Goal: Obtain resource: Download file/media

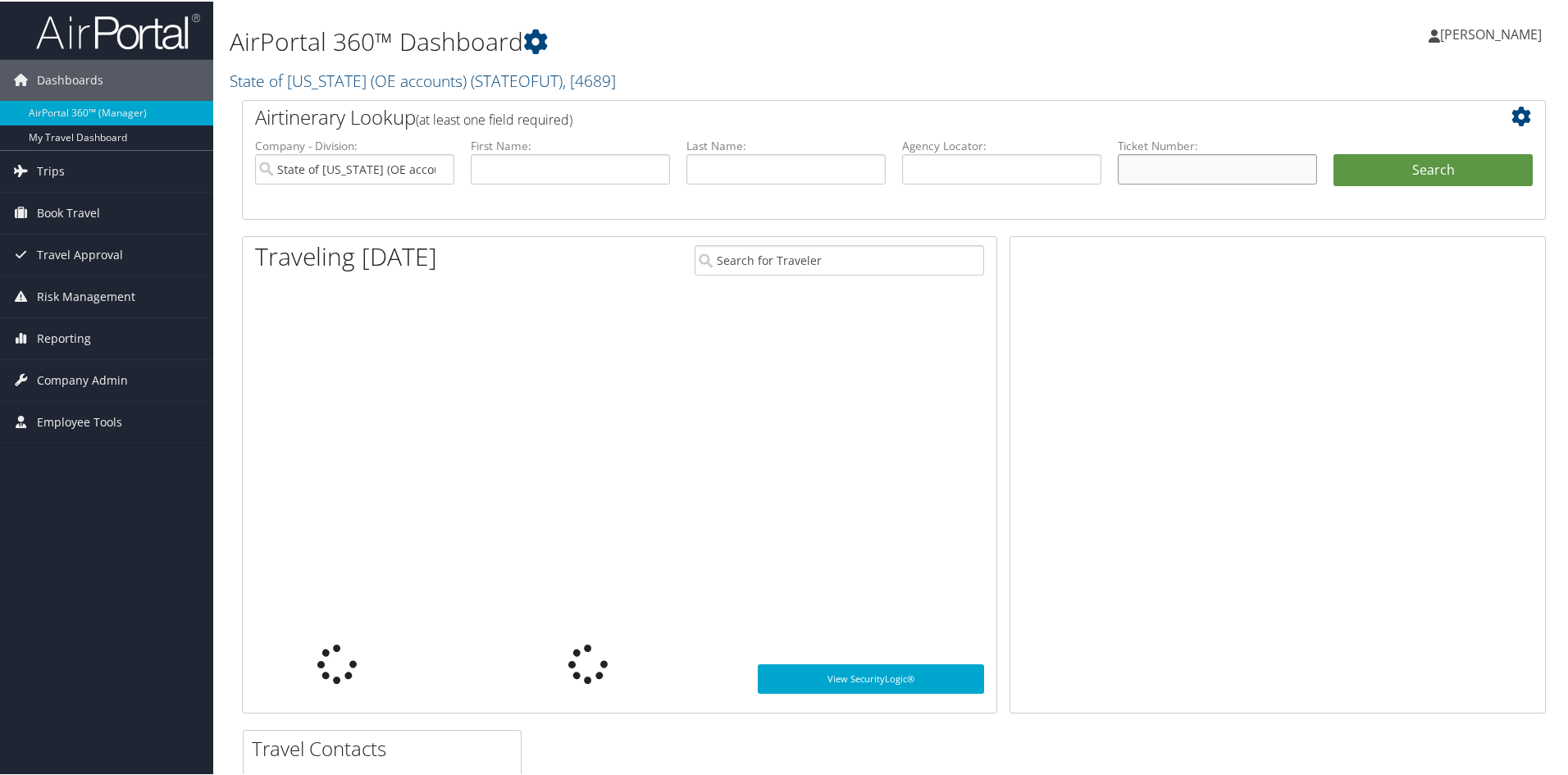
click at [1150, 168] on input "text" at bounding box center [1218, 167] width 200 height 30
paste input "8900897086468"
type input "8900897086468"
click at [438, 170] on input "State of Utah (OE accounts)" at bounding box center [355, 167] width 200 height 30
click at [1378, 166] on button "Search" at bounding box center [1434, 169] width 200 height 33
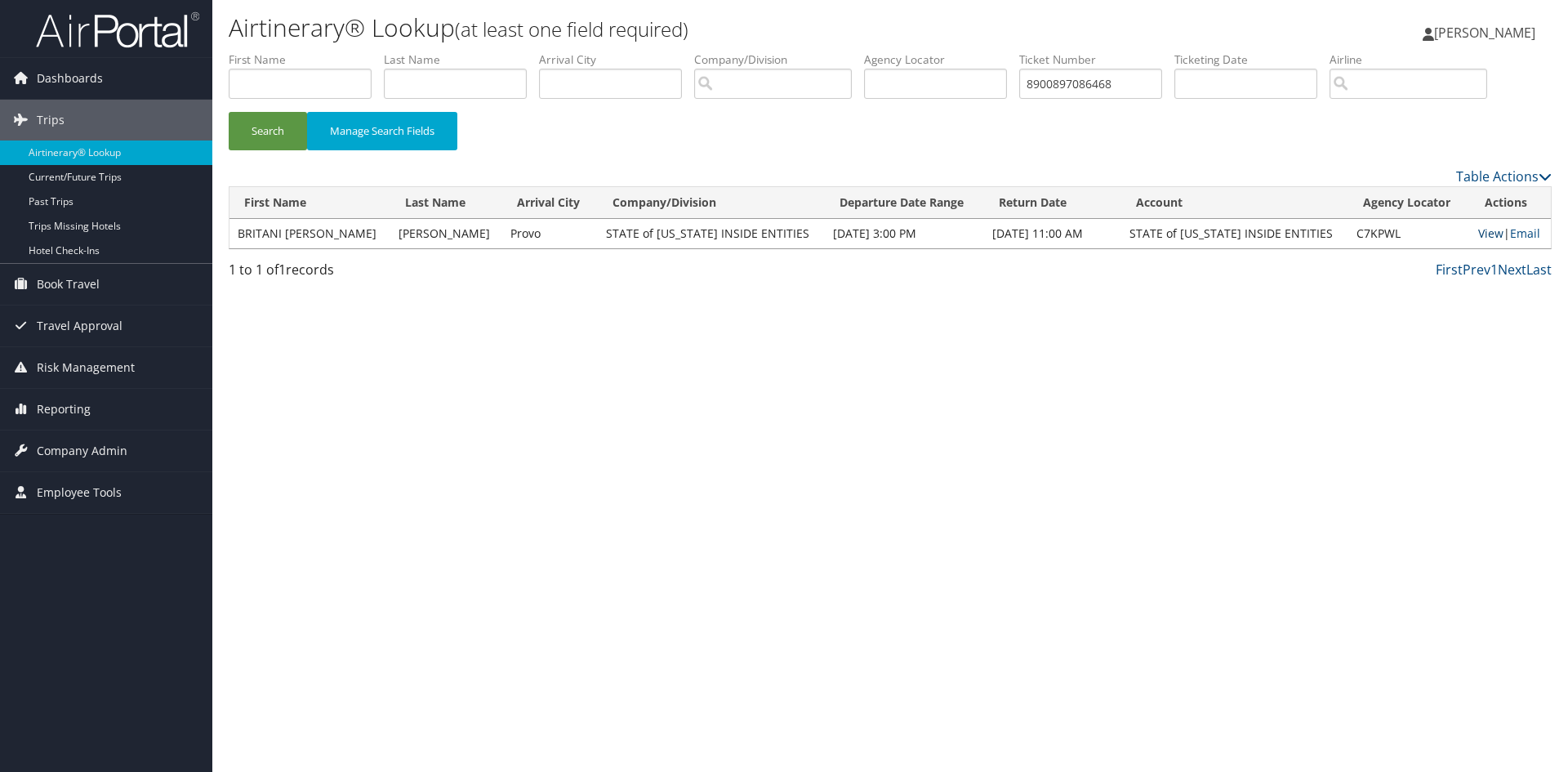
click at [1478, 235] on link "View" at bounding box center [1490, 232] width 25 height 15
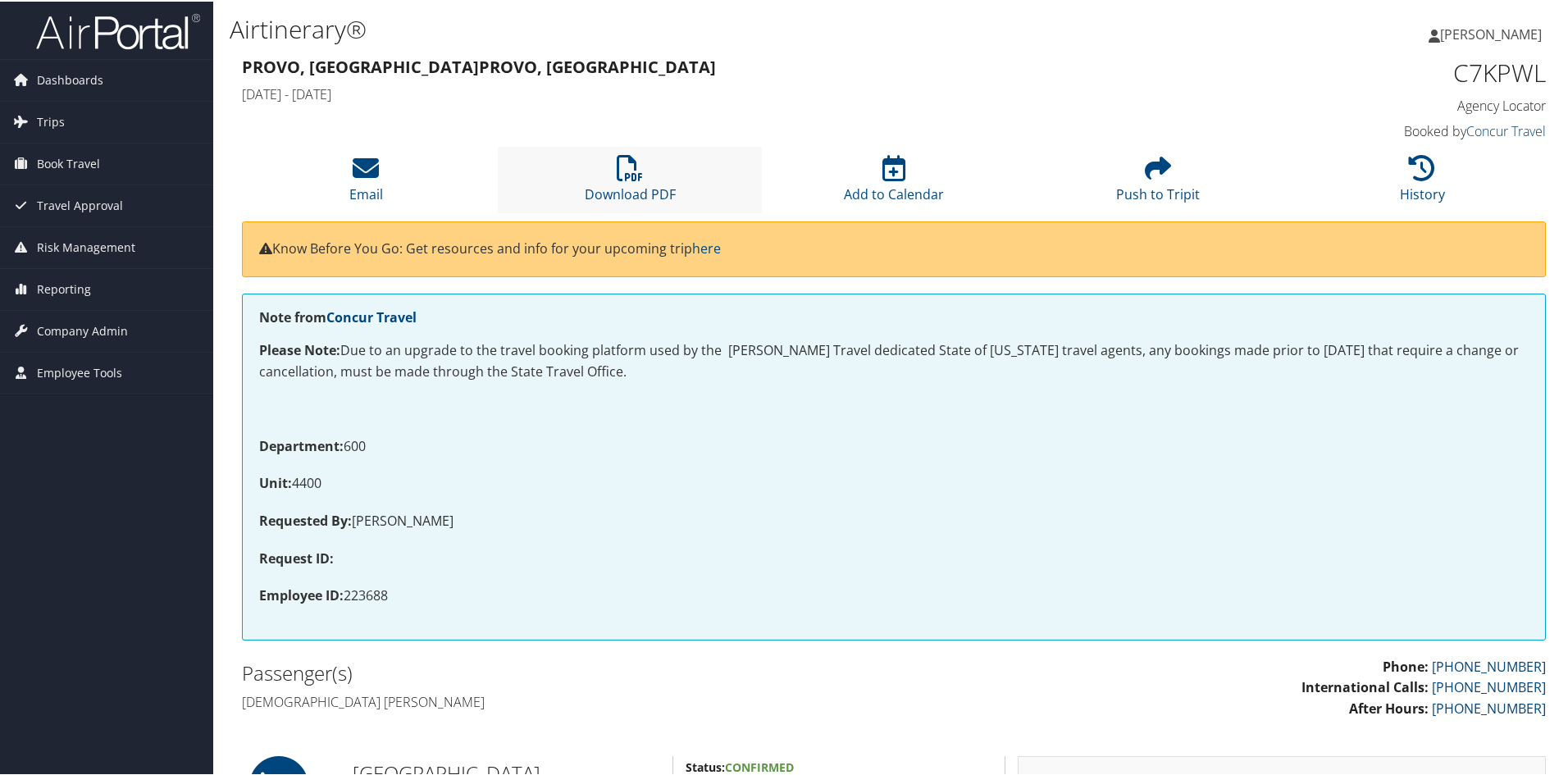
click at [632, 181] on li "Download PDF" at bounding box center [629, 178] width 264 height 66
